Goal: Find contact information

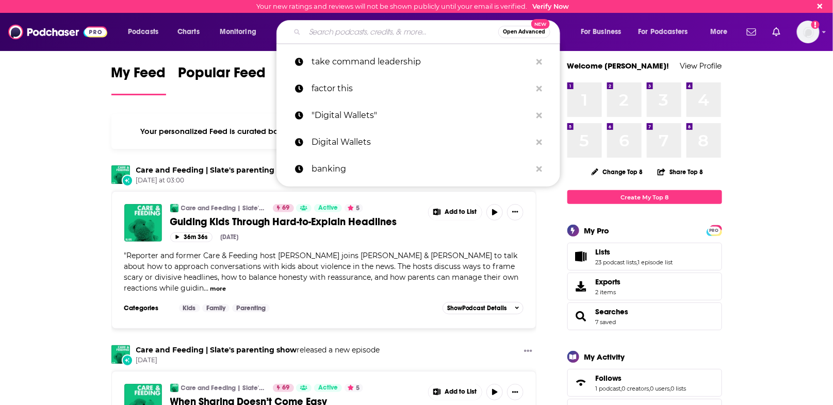
click at [357, 35] on input "Search podcasts, credits, & more..." at bounding box center [401, 32] width 193 height 17
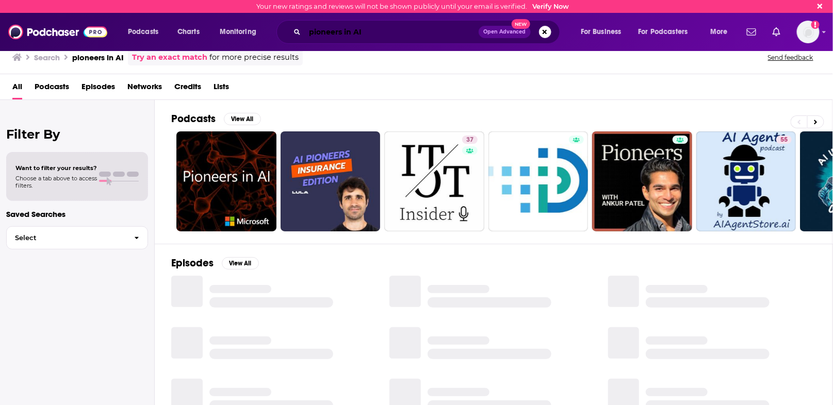
click at [349, 35] on input "pioneers in AI" at bounding box center [392, 32] width 174 height 17
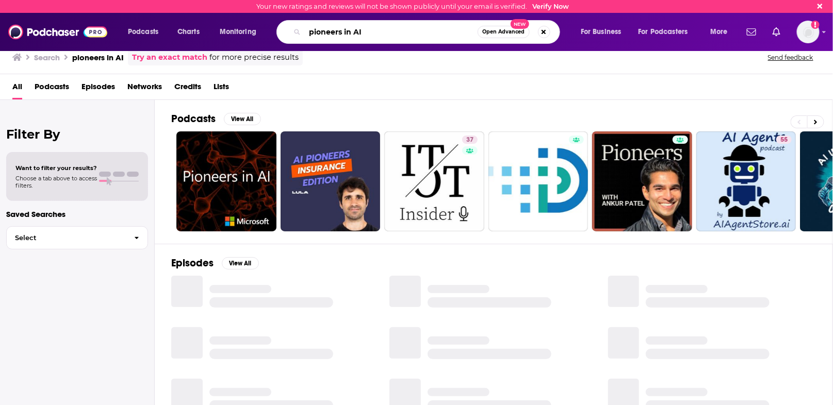
click at [349, 35] on input "pioneers in AI" at bounding box center [391, 32] width 173 height 17
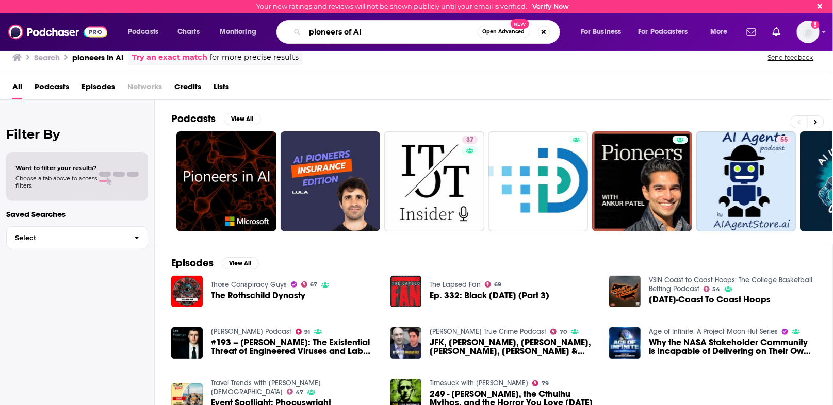
type input "pioneers of AI"
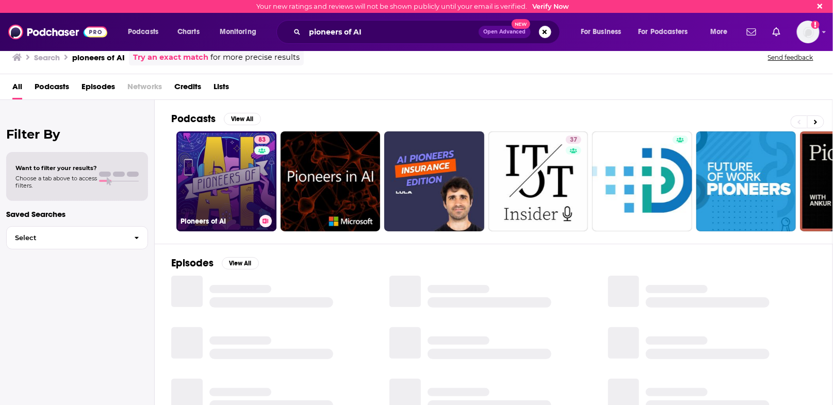
click at [232, 191] on link "83 Pioneers of AI" at bounding box center [226, 182] width 100 height 100
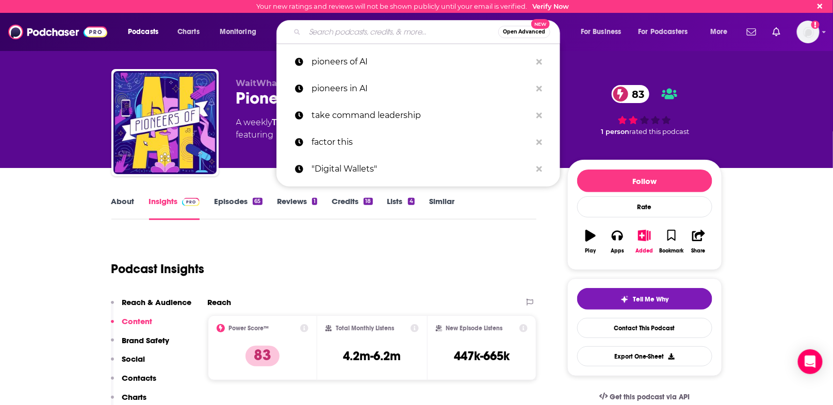
click at [332, 32] on input "Search podcasts, credits, & more..." at bounding box center [401, 32] width 193 height 17
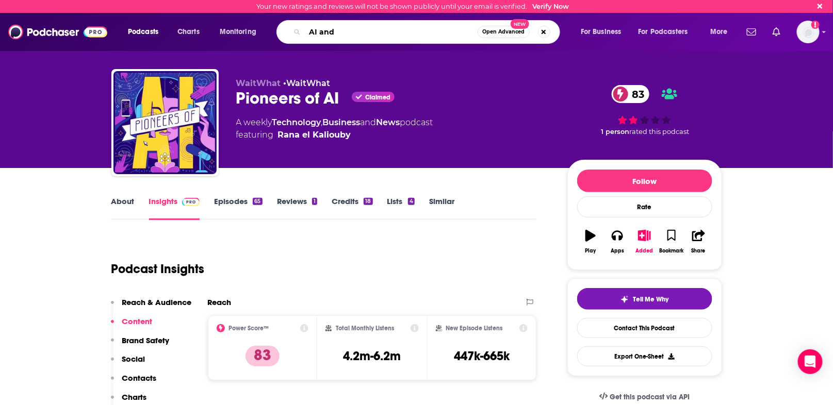
type input "AI and I"
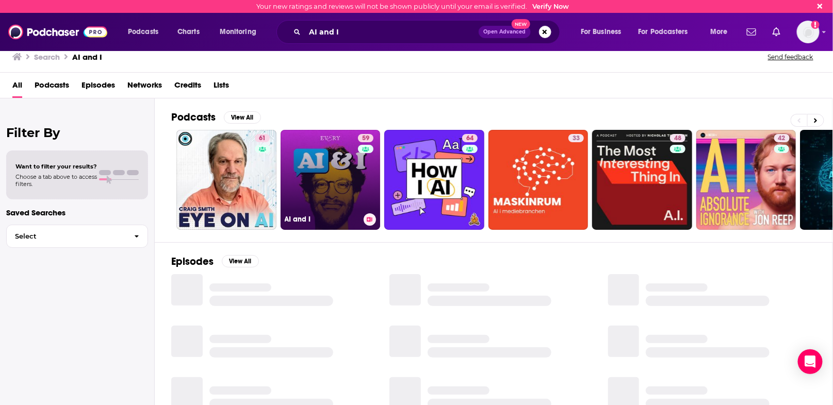
click at [311, 171] on link "59 AI and I" at bounding box center [331, 180] width 100 height 100
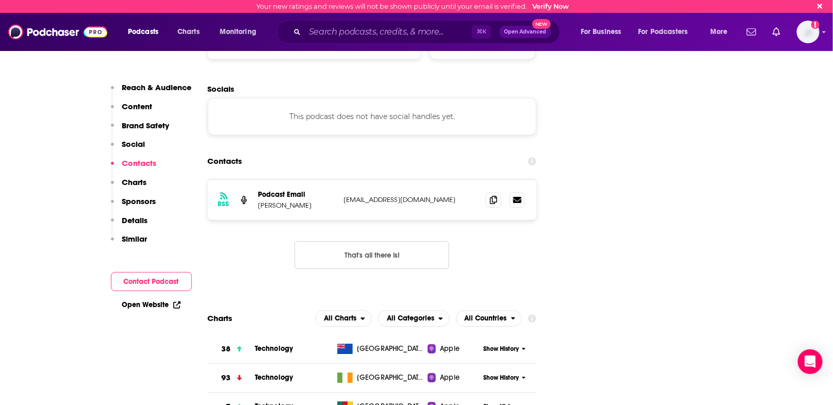
scroll to position [1153, 0]
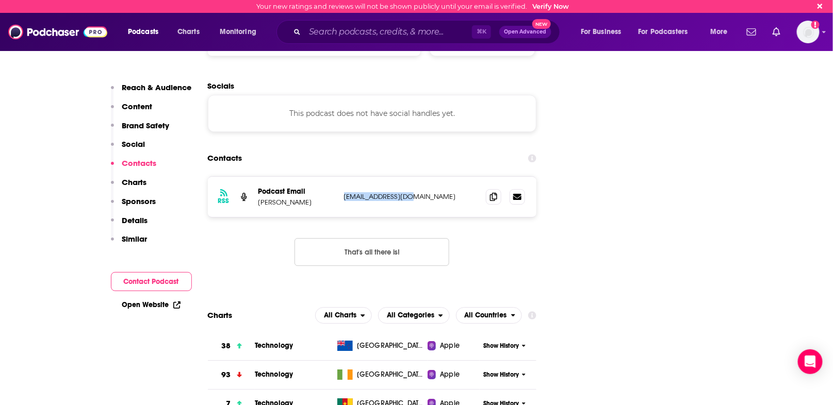
drag, startPoint x: 419, startPoint y: 137, endPoint x: 341, endPoint y: 135, distance: 77.4
click at [341, 177] on div "RSS Podcast Email [PERSON_NAME] [EMAIL_ADDRESS][DOMAIN_NAME] [EMAIL_ADDRESS][DO…" at bounding box center [372, 197] width 329 height 40
copy p "[EMAIL_ADDRESS][DOMAIN_NAME]"
click at [320, 37] on input "Search podcasts, credits, & more..." at bounding box center [388, 32] width 167 height 17
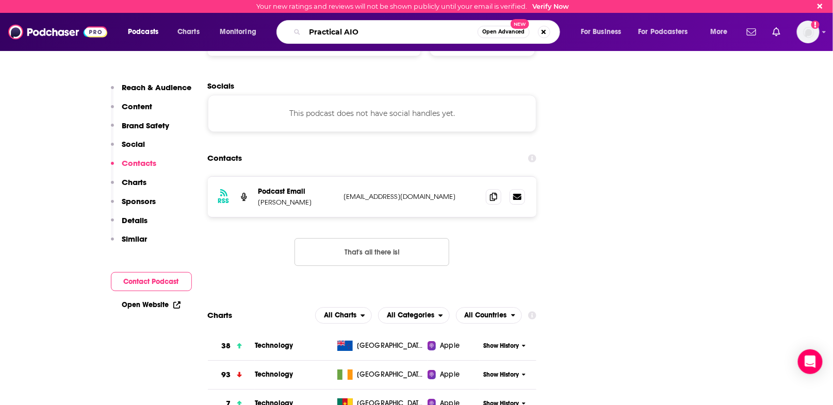
type input "Practical AI"
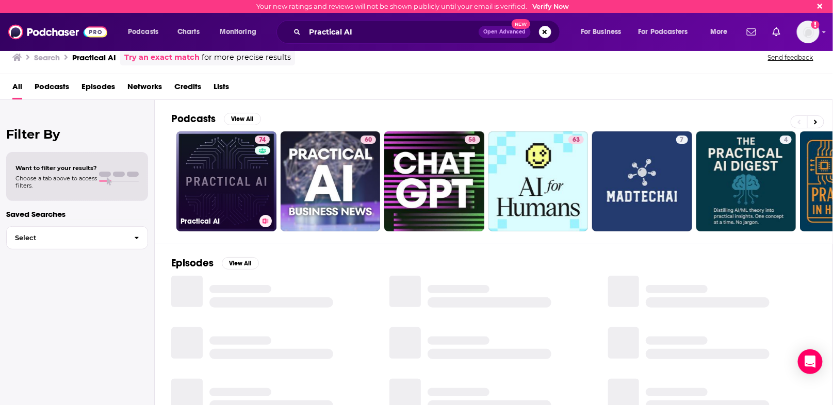
click at [223, 169] on link "74 Practical AI" at bounding box center [226, 182] width 100 height 100
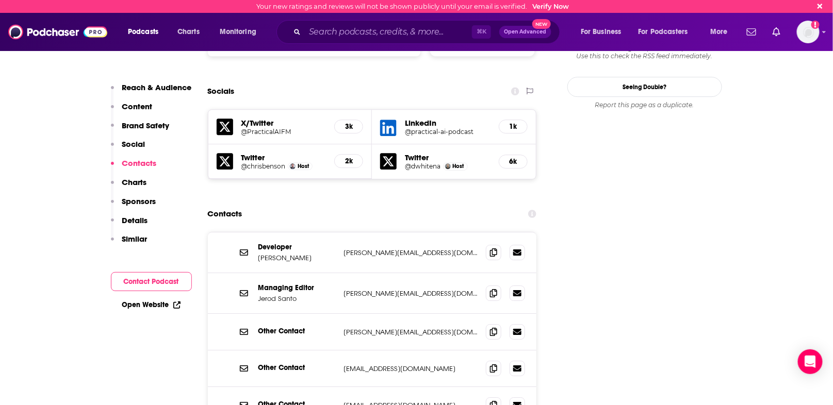
scroll to position [1158, 0]
